Goal: Task Accomplishment & Management: Manage account settings

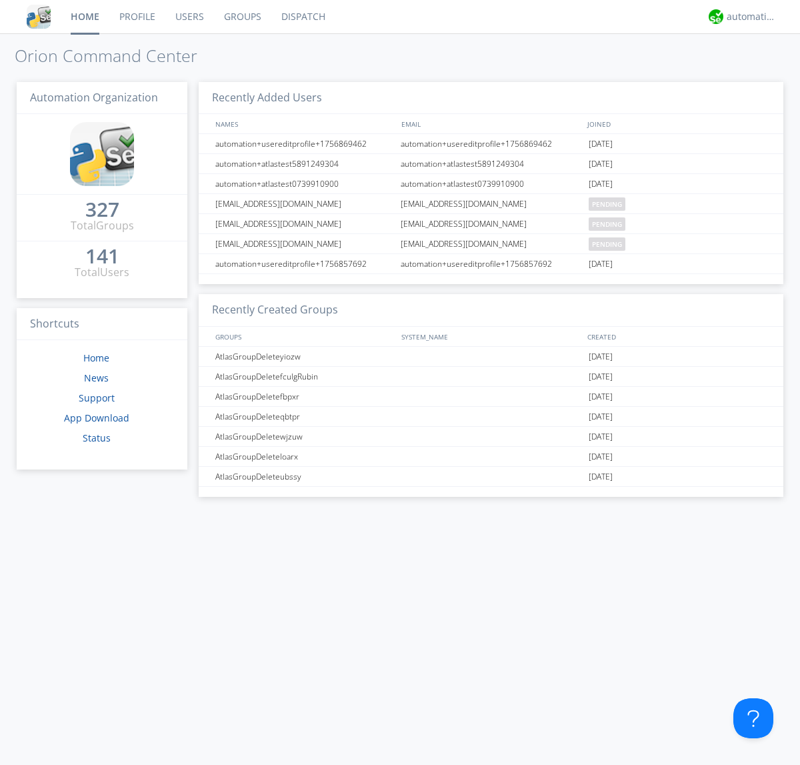
click at [241, 17] on link "Groups" at bounding box center [242, 16] width 57 height 33
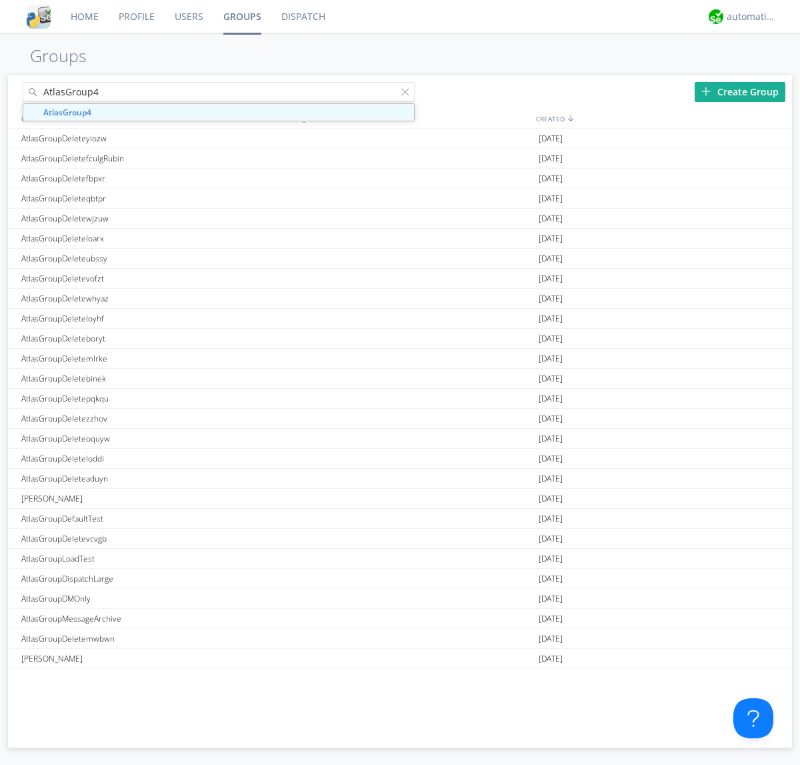
type input "AtlasGroup4"
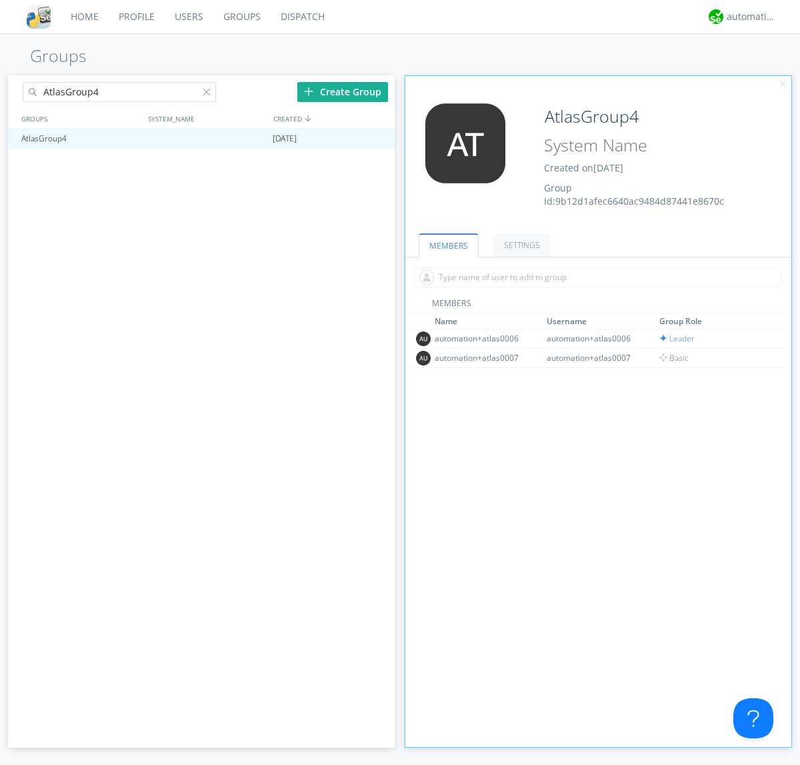
click at [520, 245] on link "SETTINGS" at bounding box center [521, 244] width 57 height 23
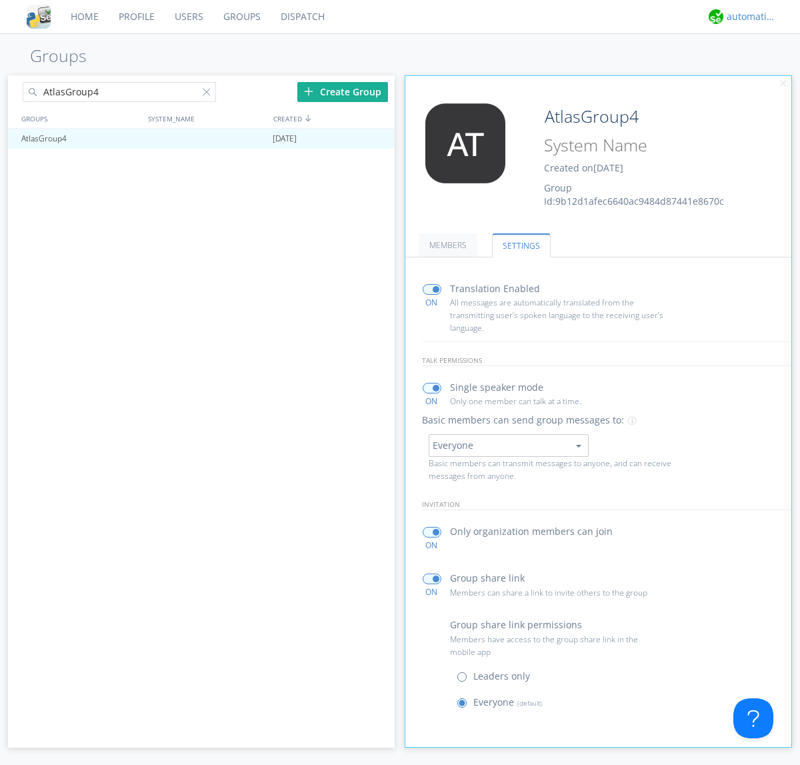
click at [748, 17] on div "automation+atlas" at bounding box center [752, 16] width 50 height 13
click at [758, 70] on div "Log Out" at bounding box center [758, 71] width 69 height 24
